Goal: Contribute content: Add original content to the website for others to see

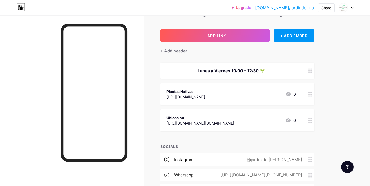
scroll to position [17, 0]
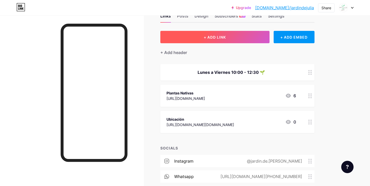
click at [231, 39] on button "+ ADD LINK" at bounding box center [214, 37] width 109 height 12
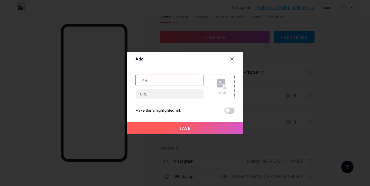
click at [168, 79] on input "text" at bounding box center [169, 80] width 68 height 10
type input "31/08 Jornada Manos a la Tierra"
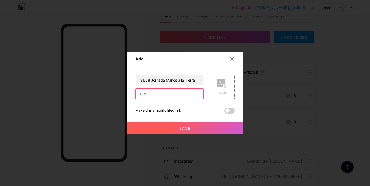
click at [162, 96] on input "text" at bounding box center [169, 94] width 68 height 10
paste input "[URL][DOMAIN_NAME]"
type input "[URL][DOMAIN_NAME]"
click at [176, 127] on button "Save" at bounding box center [184, 128] width 115 height 12
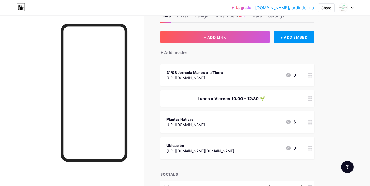
click at [244, 100] on div "Lunes a Viernes 10:00 - 12:30 🌱" at bounding box center [230, 98] width 129 height 6
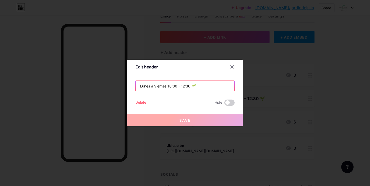
click at [140, 85] on input "Lunes a Viernes 10:00 - 12:30 🌱" at bounding box center [184, 86] width 99 height 10
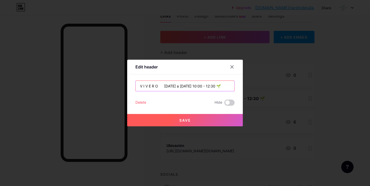
type input "V I V E R O [DATE] a [DATE] 10:00 - 12:30 🌱"
click at [192, 121] on button "Save" at bounding box center [184, 120] width 115 height 12
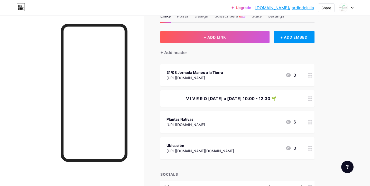
click at [310, 99] on icon at bounding box center [310, 98] width 4 height 5
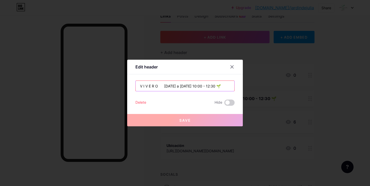
drag, startPoint x: 158, startPoint y: 86, endPoint x: 136, endPoint y: 82, distance: 22.7
click at [136, 82] on input "V I V E R O [DATE] a [DATE] 10:00 - 12:30 🌱" at bounding box center [184, 86] width 99 height 10
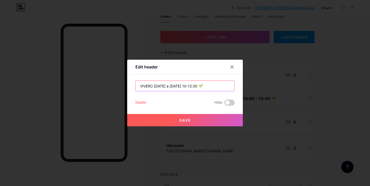
type input "VIVERO [DATE] a [DATE] 10-12:30 🌱"
click at [190, 114] on button "Save" at bounding box center [184, 120] width 115 height 12
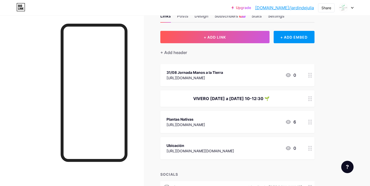
click at [245, 100] on div "VIVERO [DATE] a [DATE] 10-12:30 🌱" at bounding box center [230, 98] width 129 height 6
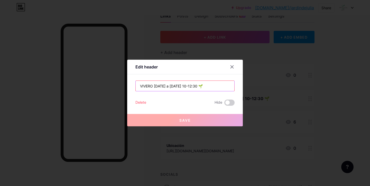
drag, startPoint x: 153, startPoint y: 86, endPoint x: 142, endPoint y: 85, distance: 11.3
click at [142, 85] on input "VIVERO [DATE] a [DATE] 10-12:30 🌱" at bounding box center [184, 86] width 99 height 10
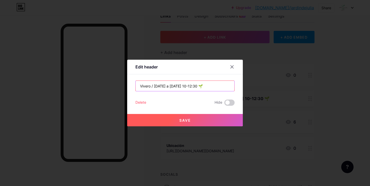
type input "Vivero / [DATE] a [DATE] 10-12:30 🌱"
click at [185, 119] on span "Save" at bounding box center [185, 120] width 12 height 4
